Goal: Information Seeking & Learning: Find specific fact

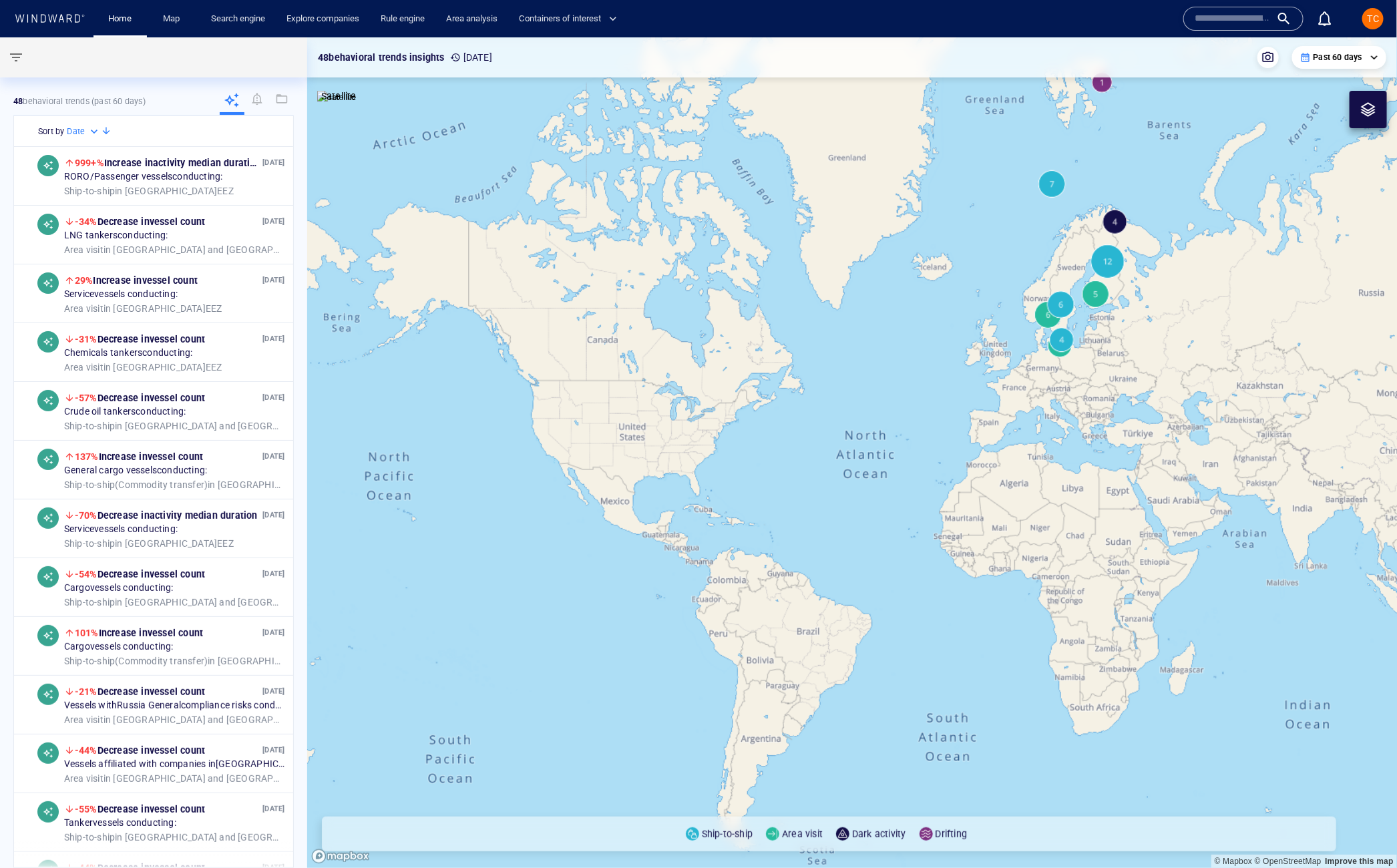
drag, startPoint x: 1246, startPoint y: 29, endPoint x: 1264, endPoint y: 25, distance: 18.4
click at [1213, 26] on div at bounding box center [1243, 18] width 120 height 24
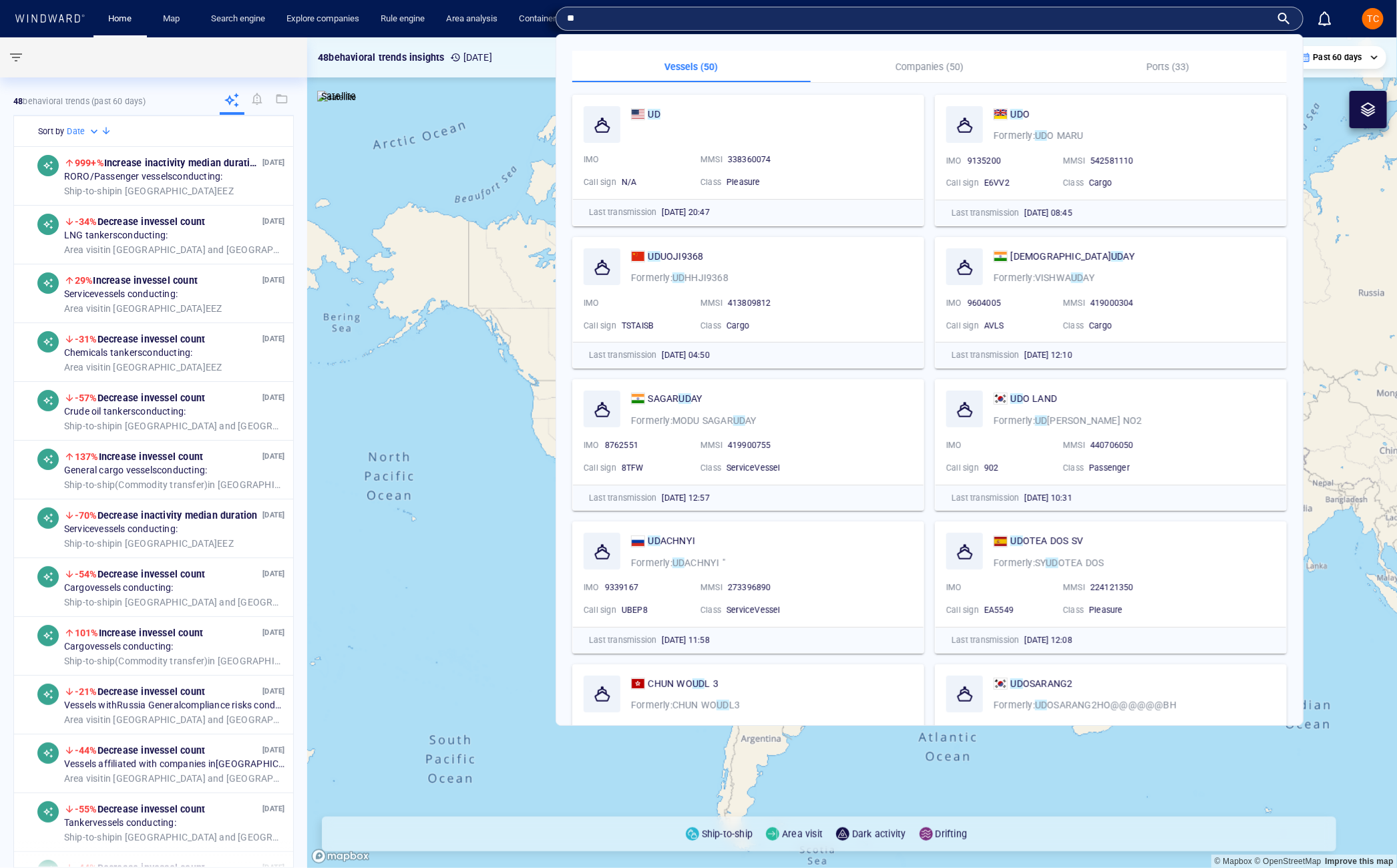
type input "**"
click at [950, 54] on button "Companies (50)" at bounding box center [930, 66] width 239 height 32
click at [943, 63] on p "Companies (50)" at bounding box center [929, 67] width 222 height 16
click at [925, 64] on p "Companies (50)" at bounding box center [929, 67] width 222 height 16
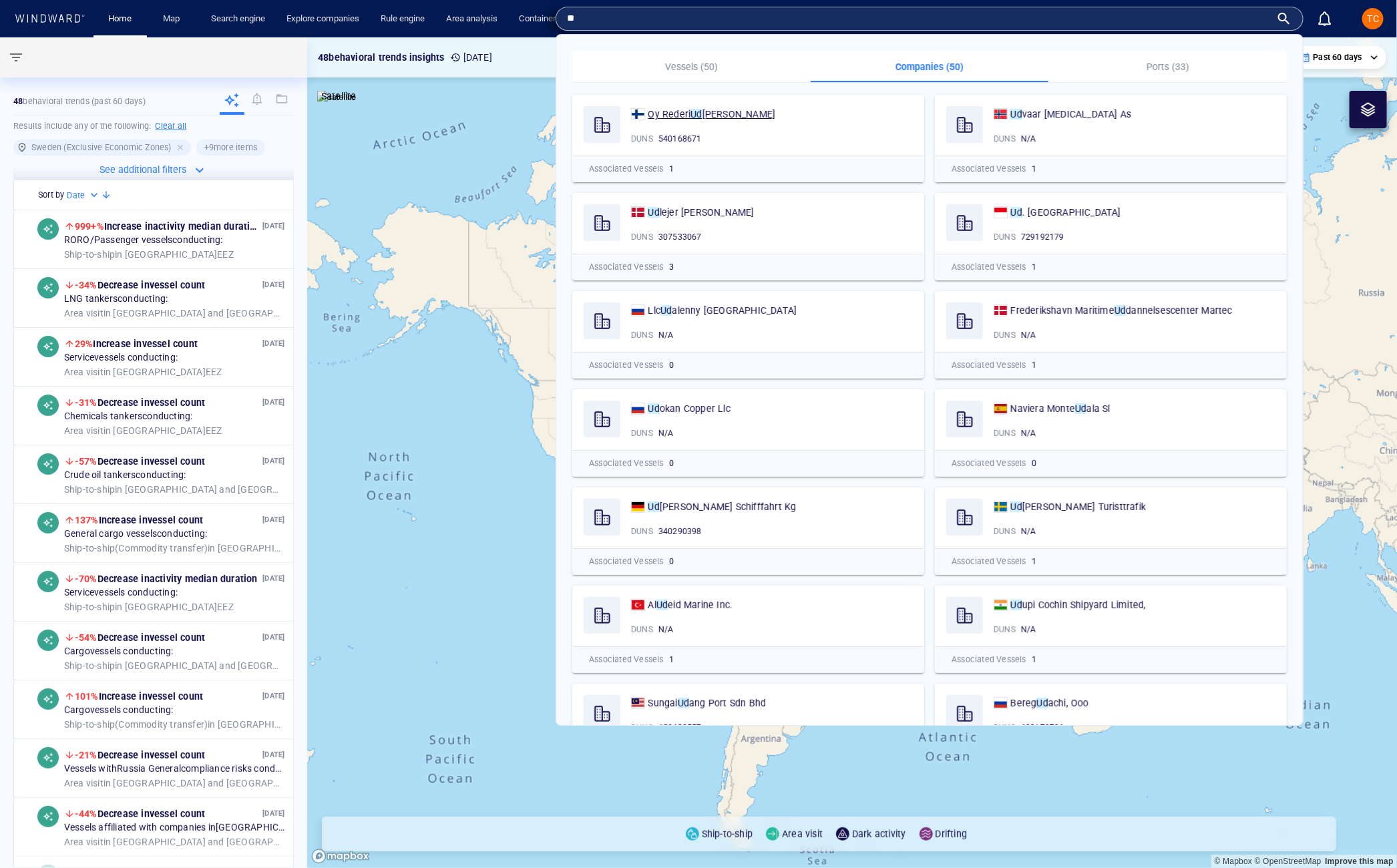
click at [556, 112] on div "UD IMO MMSI [PHONE_NUMBER] Call sign N/A Class Pleasure Last transmission [DATE…" at bounding box center [182, 406] width 747 height 637
click at [698, 112] on mark "Ud" at bounding box center [696, 114] width 12 height 11
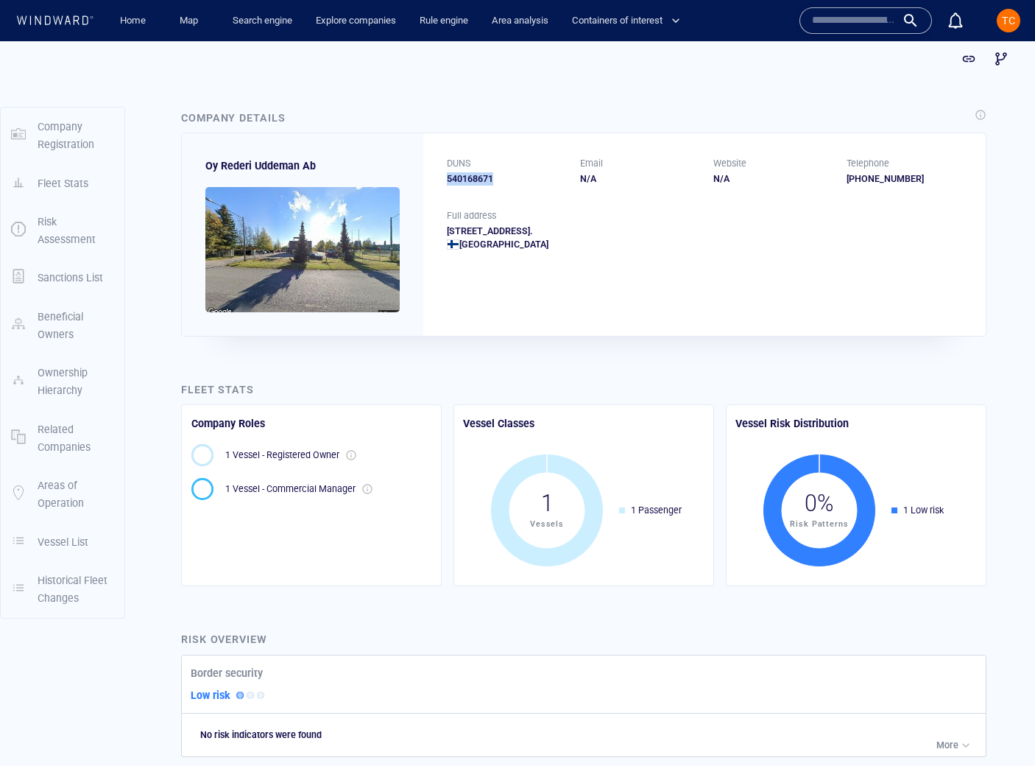
drag, startPoint x: 494, startPoint y: 183, endPoint x: 441, endPoint y: 177, distance: 53.2
click at [440, 182] on div "DUNS 540168671 Email N/A Website N/A Telephone +400221450358" at bounding box center [704, 171] width 562 height 76
click at [481, 110] on div "Company Details" at bounding box center [583, 118] width 811 height 24
drag, startPoint x: 292, startPoint y: 169, endPoint x: 201, endPoint y: 167, distance: 91.3
click at [201, 167] on div "Oy Rederi Uddeman Ab" at bounding box center [302, 234] width 241 height 202
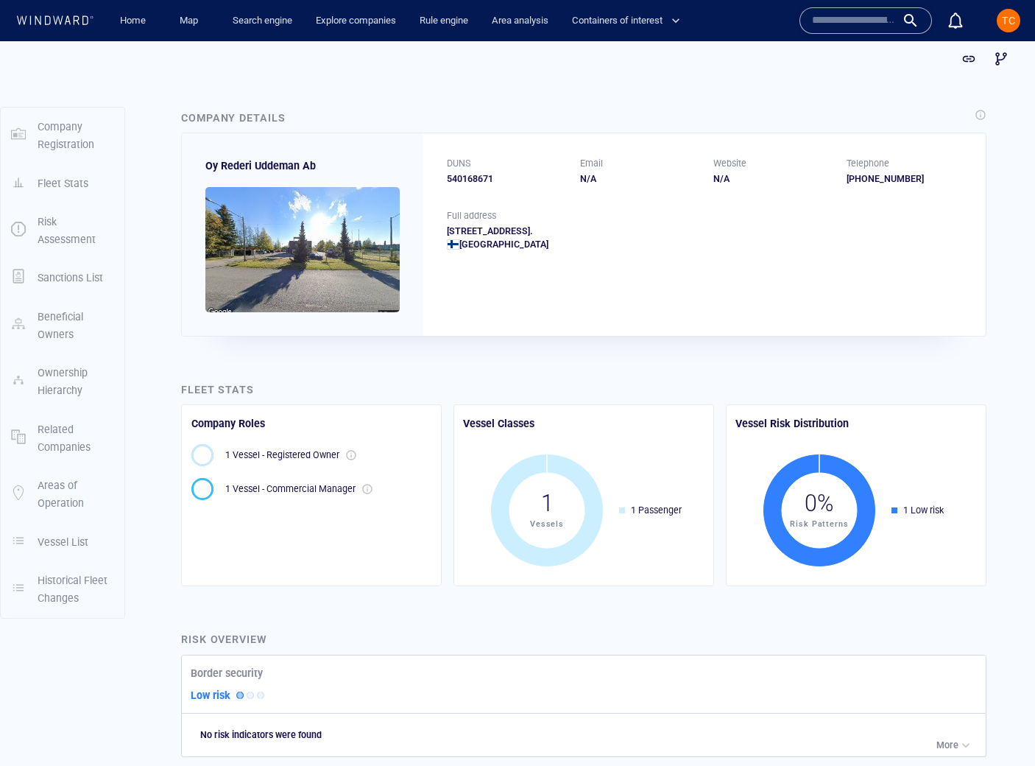
drag, startPoint x: 331, startPoint y: 161, endPoint x: 324, endPoint y: 166, distance: 9.0
click at [331, 162] on div "Oy Rederi Uddeman Ab" at bounding box center [302, 234] width 241 height 202
drag, startPoint x: 255, startPoint y: 169, endPoint x: 205, endPoint y: 167, distance: 49.4
click at [206, 167] on div "Oy Rederi Uddeman Ab" at bounding box center [302, 234] width 241 height 202
copy span "Oy Rederi Uddeman Ab"
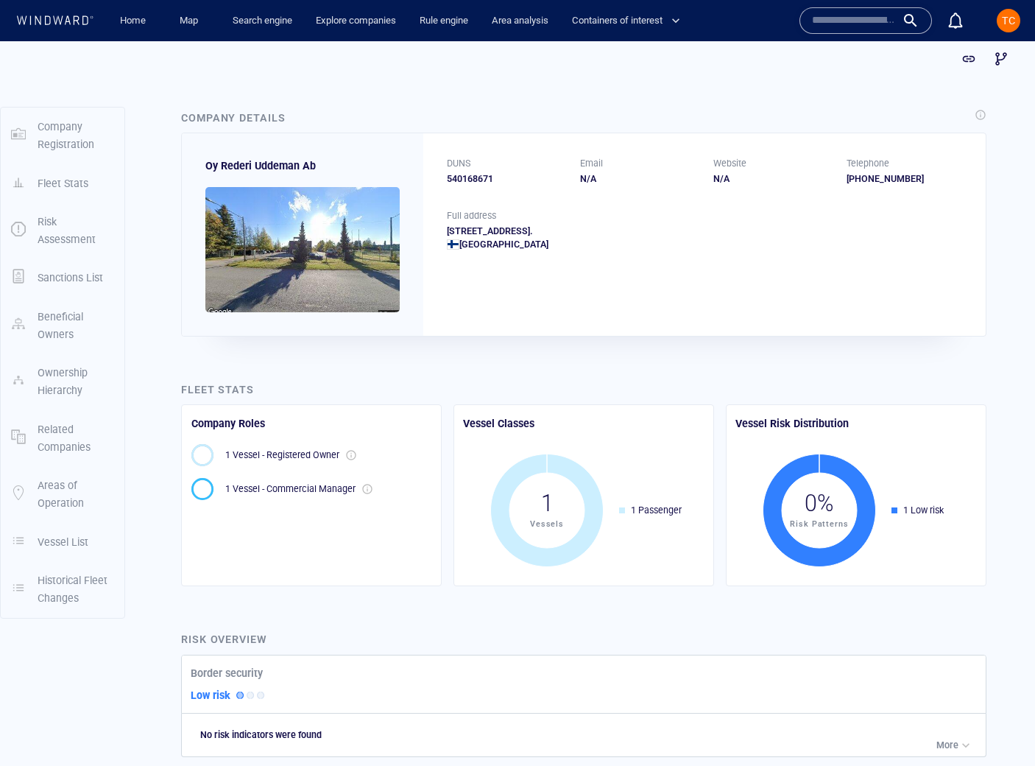
click at [582, 232] on div "Urusvuorenkatu 1, Fi-20360, Turku, Finland. Finland" at bounding box center [704, 238] width 515 height 26
drag, startPoint x: 479, startPoint y: 220, endPoint x: 445, endPoint y: 176, distance: 55.7
click at [444, 176] on div "DUNS 540168671 Email N/A Website N/A Telephone +400221450358 Full address Urusv…" at bounding box center [704, 234] width 562 height 202
click at [501, 204] on div "DUNS 540168671 Email N/A Website N/A Telephone +400221450358" at bounding box center [704, 171] width 562 height 76
copy div "540168671"
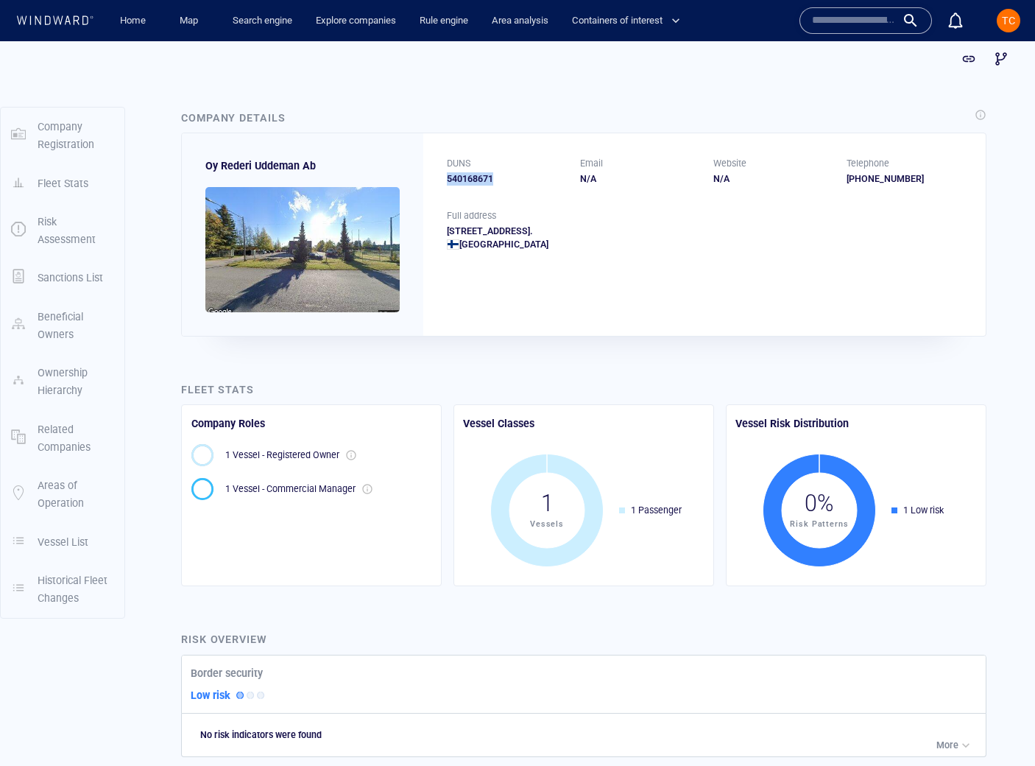
drag, startPoint x: 492, startPoint y: 182, endPoint x: 494, endPoint y: 144, distance: 38.3
click at [444, 179] on div "DUNS 540168671 Email N/A Website N/A Telephone +400221450358" at bounding box center [704, 171] width 562 height 76
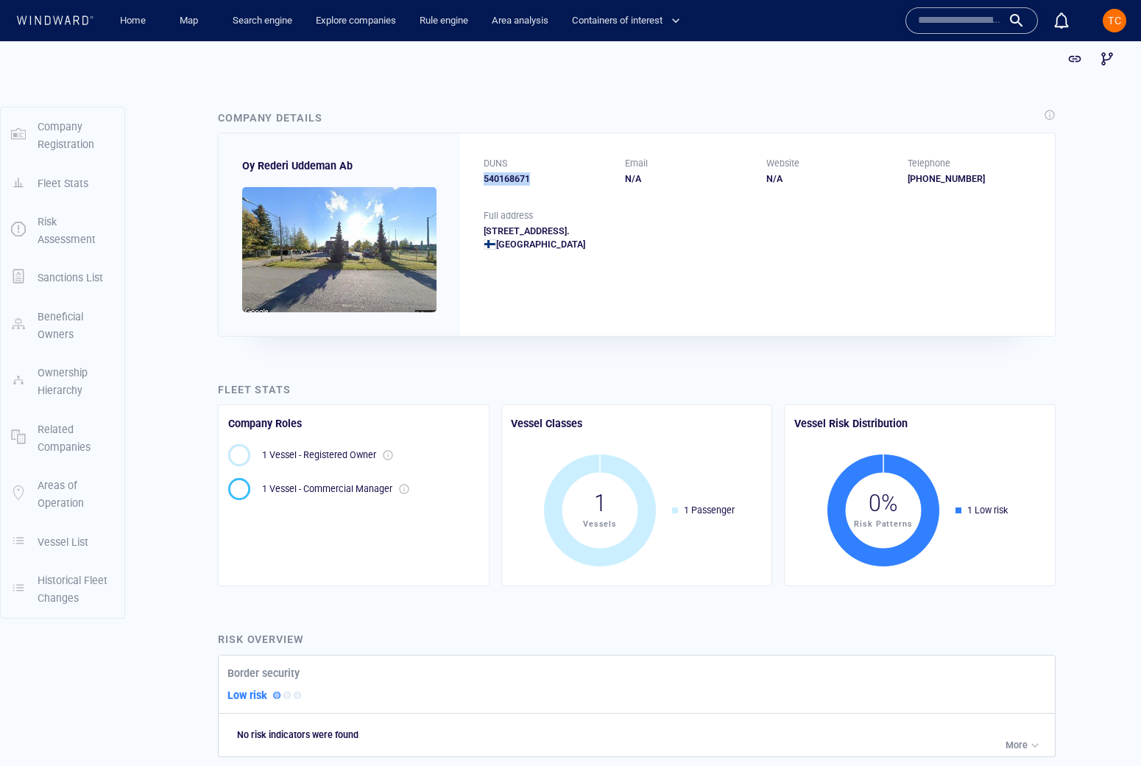
drag, startPoint x: 555, startPoint y: 192, endPoint x: 557, endPoint y: 184, distance: 8.4
click at [555, 189] on div "DUNS 540168671 Email N/A Website N/A Telephone +400221450358" at bounding box center [757, 171] width 595 height 76
drag, startPoint x: 348, startPoint y: 163, endPoint x: 244, endPoint y: 162, distance: 103.8
click at [245, 164] on span "Oy Rederi Uddeman Ab" at bounding box center [297, 166] width 110 height 12
copy span "Oy Rederi Uddeman Ab"
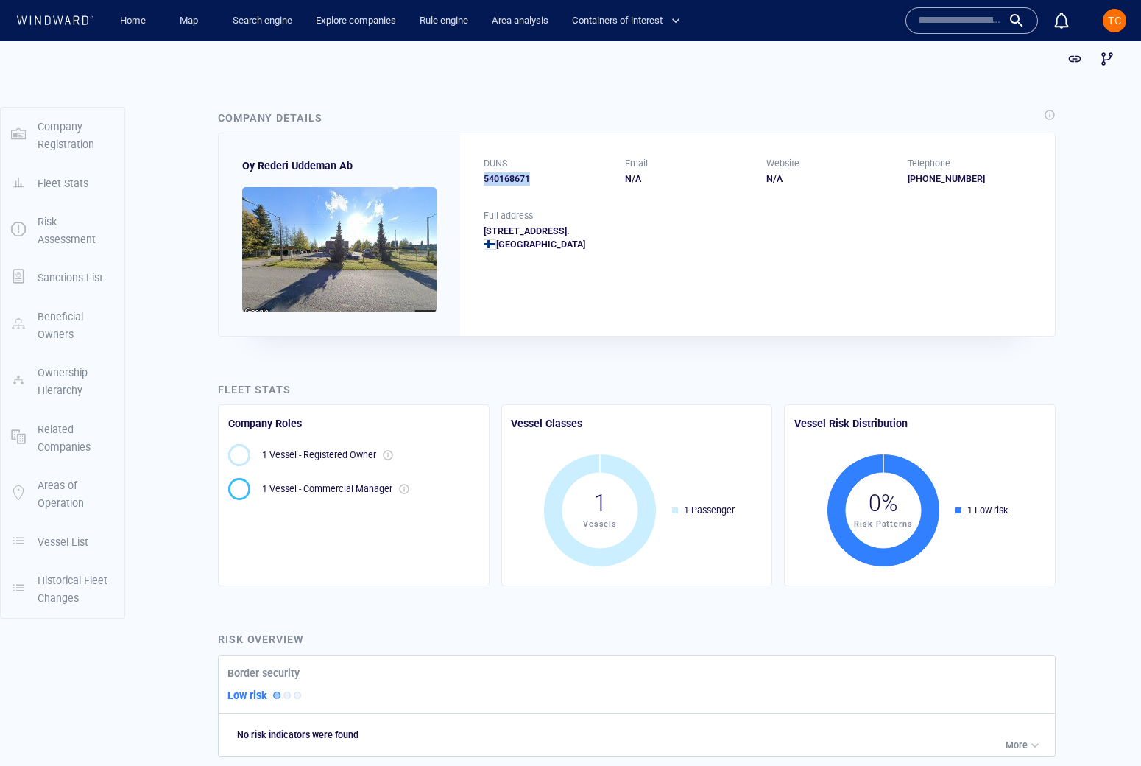
drag, startPoint x: 534, startPoint y: 180, endPoint x: 463, endPoint y: 179, distance: 71.4
click at [463, 179] on div "DUNS 540168671 Email N/A Website N/A Telephone +400221450358" at bounding box center [757, 171] width 595 height 76
click at [514, 102] on div "Company Details Oy Rederi Uddeman Ab DUNS 540168671 Email N/A Website N/A Telep…" at bounding box center [636, 222] width 861 height 251
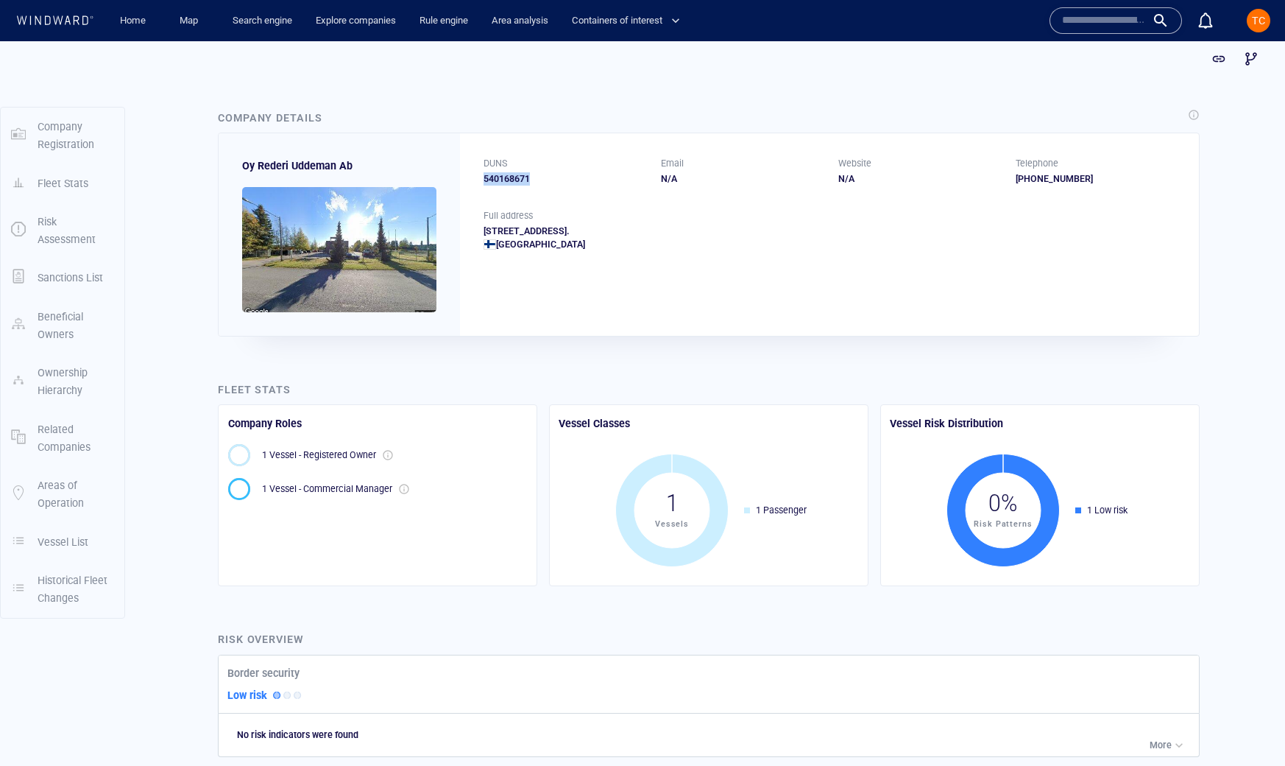
drag, startPoint x: 541, startPoint y: 173, endPoint x: 483, endPoint y: 177, distance: 58.3
click at [484, 177] on div "540168671" at bounding box center [564, 178] width 160 height 13
click at [484, 109] on div "Company Details" at bounding box center [709, 118] width 988 height 24
